Goal: Register for event/course

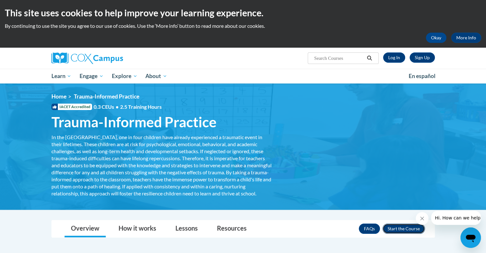
click at [404, 233] on button "Enroll" at bounding box center [403, 228] width 42 height 10
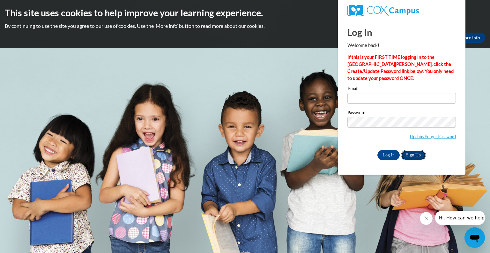
click at [412, 154] on link "Sign Up" at bounding box center [413, 155] width 25 height 10
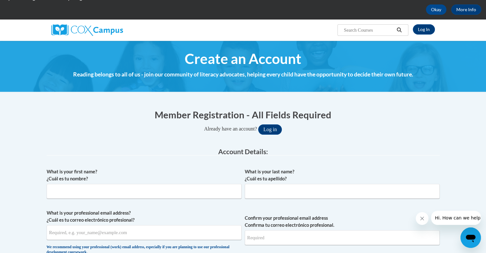
scroll to position [29, 0]
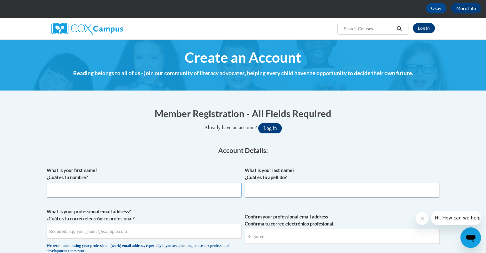
click at [176, 187] on input "What is your first name? ¿Cuál es tu nombre?" at bounding box center [144, 189] width 195 height 15
type input "Christine"
click at [260, 193] on input "What is your last name? ¿Cuál es tu apellido?" at bounding box center [342, 189] width 195 height 15
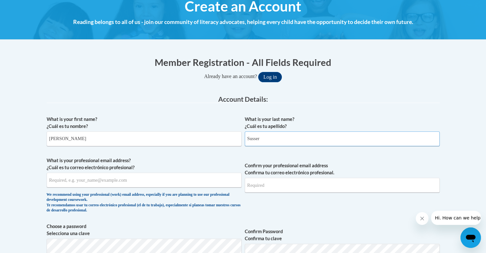
scroll to position [82, 0]
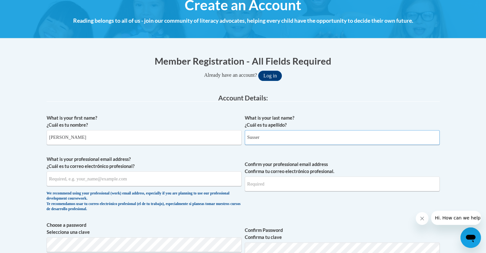
type input "Susser"
click at [149, 182] on input "What is your professional email address? ¿Cuál es tu correo electrónico profesi…" at bounding box center [144, 178] width 195 height 15
type input "christine.susser@delmar.k12.nj.us"
click at [281, 184] on input "Confirm your professional email address Confirma tu correo electrónico profesio…" at bounding box center [342, 183] width 195 height 15
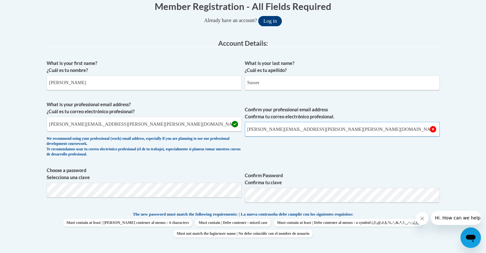
scroll to position [138, 0]
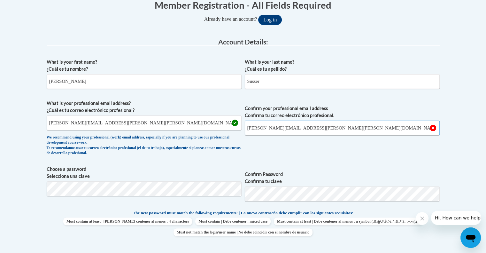
type input "christine.susser@delmar.k12.nj.us"
click at [240, 194] on span "Choose a password Selecciona una clave Confirm Password Confirma tu clave" at bounding box center [243, 185] width 393 height 41
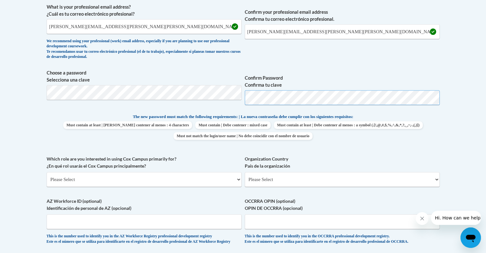
scroll to position [235, 0]
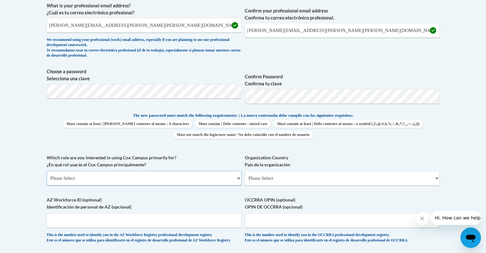
click at [208, 177] on select "Please Select College/University | Colegio/Universidad Community/Nonprofit Part…" at bounding box center [144, 177] width 195 height 15
select select "fbf2d438-af2f-41f8-98f1-81c410e29de3"
click at [47, 170] on select "Please Select College/University | Colegio/Universidad Community/Nonprofit Part…" at bounding box center [144, 177] width 195 height 15
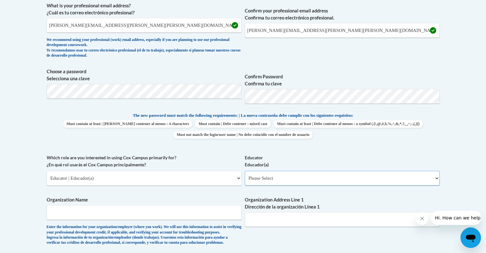
click at [309, 177] on select "Please Select Early Learning/Daycare Teacher/Family Home Care Provider | Maestr…" at bounding box center [342, 177] width 195 height 15
select select "8e40623d-54d0-45cd-9f92-5df65cd3f8cf"
click at [245, 170] on select "Please Select Early Learning/Daycare Teacher/Family Home Care Provider | Maestr…" at bounding box center [342, 177] width 195 height 15
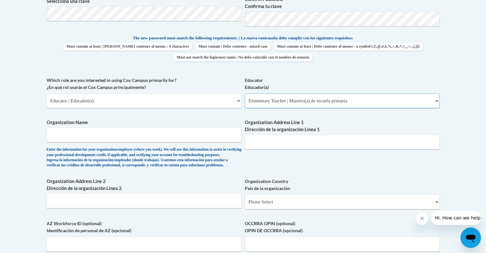
scroll to position [313, 0]
click at [175, 134] on input "Organization Name" at bounding box center [144, 134] width 195 height 15
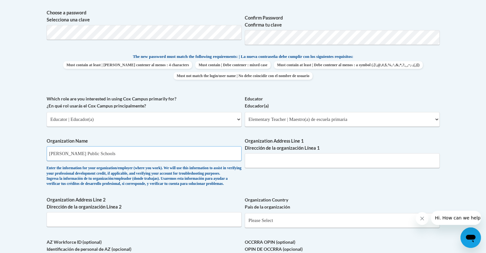
scroll to position [294, 0]
type input "Delmar Public Schools"
click at [278, 162] on input "Organization Address Line 1 Dirección de la organización Línea 1" at bounding box center [342, 160] width 195 height 15
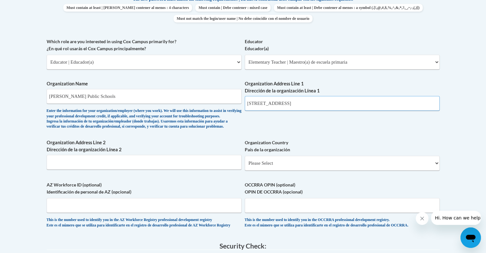
scroll to position [354, 0]
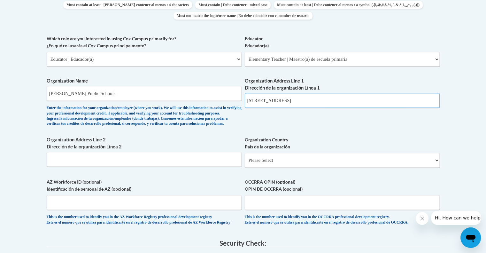
type input "200 N. 8th Street"
click at [310, 167] on select "Please Select United States | Estados Unidos Outside of the United States | Fue…" at bounding box center [342, 160] width 195 height 15
select select "ad49bcad-a171-4b2e-b99c-48b446064914"
click at [245, 162] on select "Please Select United States | Estados Unidos Outside of the United States | Fue…" at bounding box center [342, 160] width 195 height 15
select select
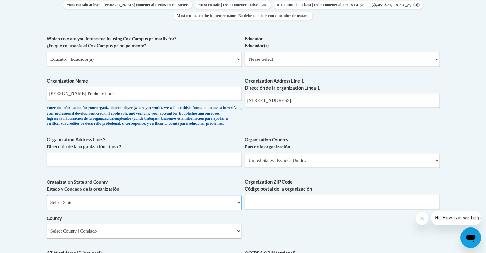
click at [147, 209] on select "Select State Alabama Alaska Arizona Arkansas California Colorado Connecticut De…" at bounding box center [144, 202] width 195 height 15
select select "Delaware"
click at [47, 205] on select "Select State Alabama Alaska Arizona Arkansas California Colorado Connecticut De…" at bounding box center [144, 202] width 195 height 15
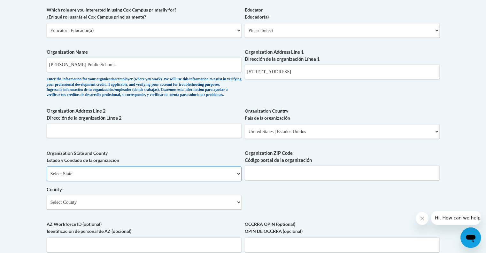
scroll to position [384, 0]
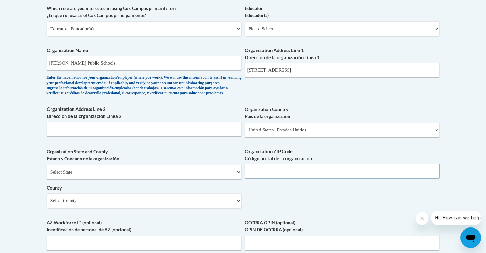
click at [279, 178] on input "Organization ZIP Code Código postal de la organización" at bounding box center [342, 170] width 195 height 15
type input "19940"
click at [202, 208] on select "Select County Kent New Castle Sussex" at bounding box center [144, 200] width 195 height 15
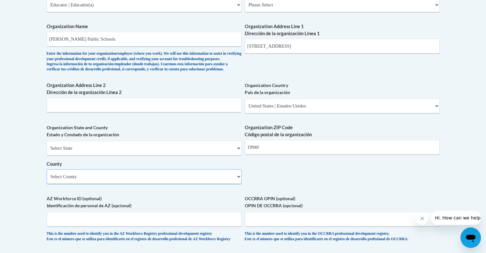
scroll to position [409, 0]
click at [223, 183] on select "Select County Kent New Castle Sussex" at bounding box center [144, 175] width 195 height 15
select select "Sussex"
click at [47, 178] on select "Select County Kent New Castle Sussex" at bounding box center [144, 175] width 195 height 15
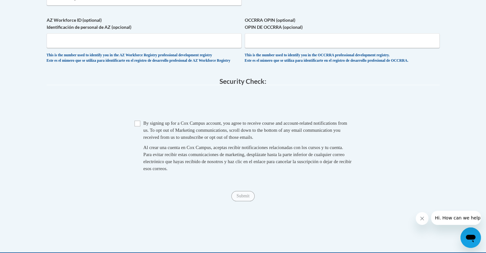
scroll to position [587, 0]
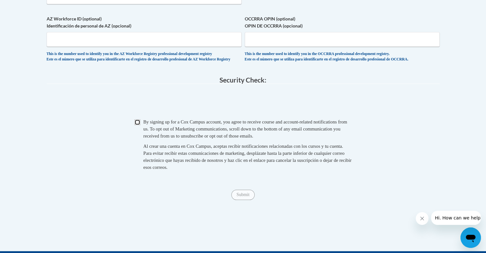
click at [137, 125] on input "Checkbox" at bounding box center [137, 122] width 6 height 6
checkbox input "true"
click at [243, 200] on input "Submit" at bounding box center [242, 194] width 23 height 10
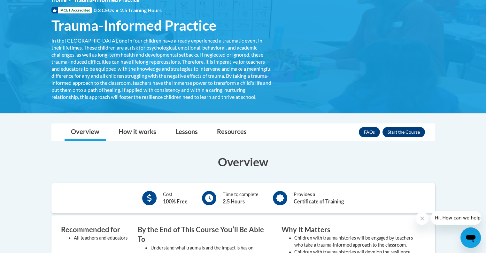
scroll to position [97, 0]
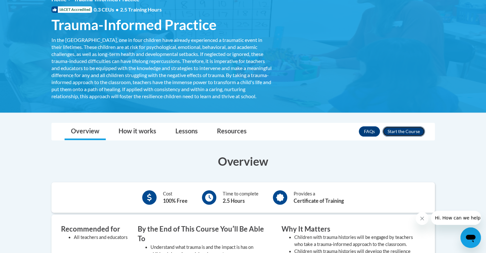
click at [411, 134] on button "Enroll" at bounding box center [403, 131] width 42 height 10
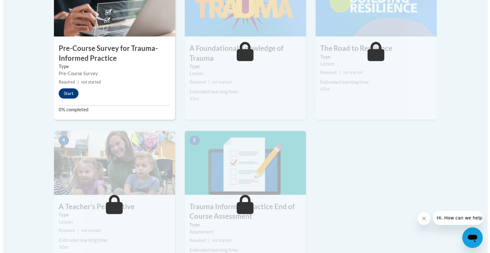
scroll to position [243, 0]
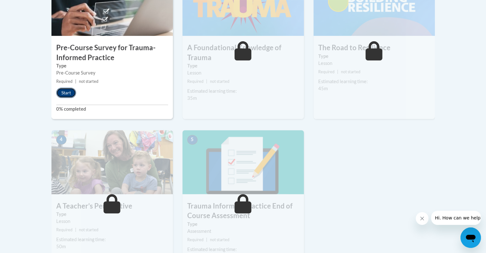
click at [64, 92] on button "Start" at bounding box center [66, 92] width 20 height 10
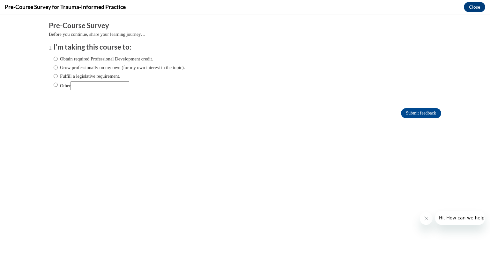
scroll to position [0, 0]
click at [54, 59] on input "Obtain required Professional Development credit." at bounding box center [56, 58] width 4 height 7
radio input "true"
click at [414, 114] on input "Submit feedback" at bounding box center [421, 113] width 40 height 10
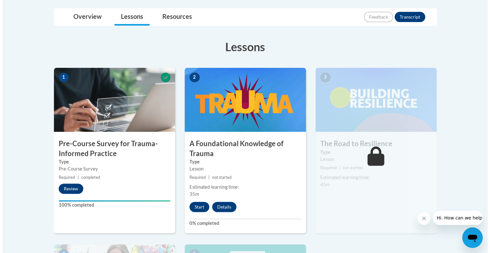
scroll to position [147, 0]
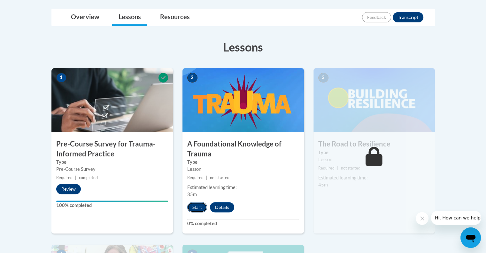
click at [194, 206] on button "Start" at bounding box center [197, 207] width 20 height 10
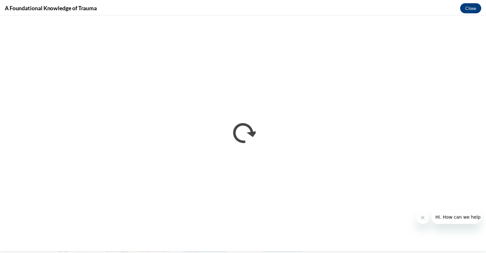
scroll to position [0, 0]
